Goal: Find specific page/section: Find specific page/section

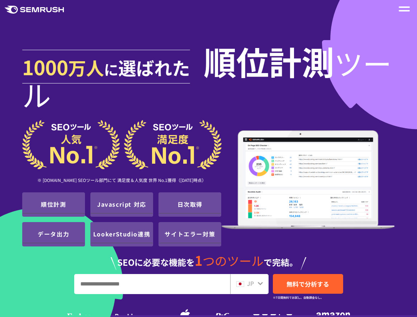
click at [402, 10] on span at bounding box center [404, 10] width 11 height 1
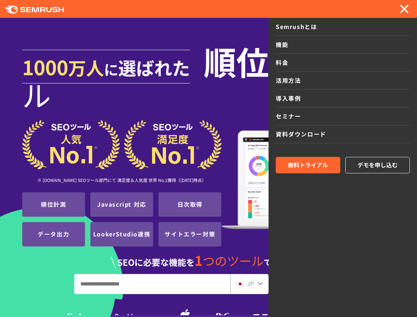
click at [295, 61] on link "料金" at bounding box center [343, 63] width 134 height 18
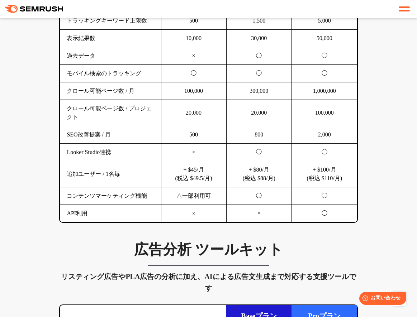
scroll to position [659, 0]
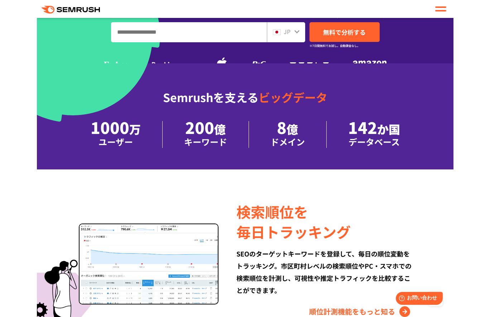
scroll to position [229, 0]
